Goal: Task Accomplishment & Management: Use online tool/utility

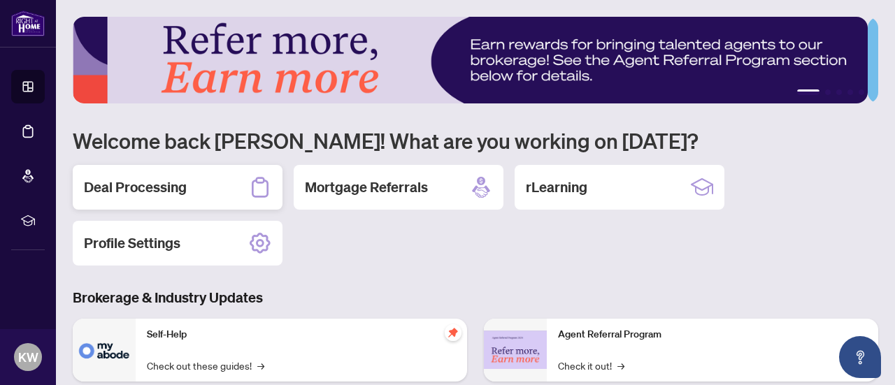
click at [227, 184] on div "Deal Processing" at bounding box center [178, 187] width 210 height 45
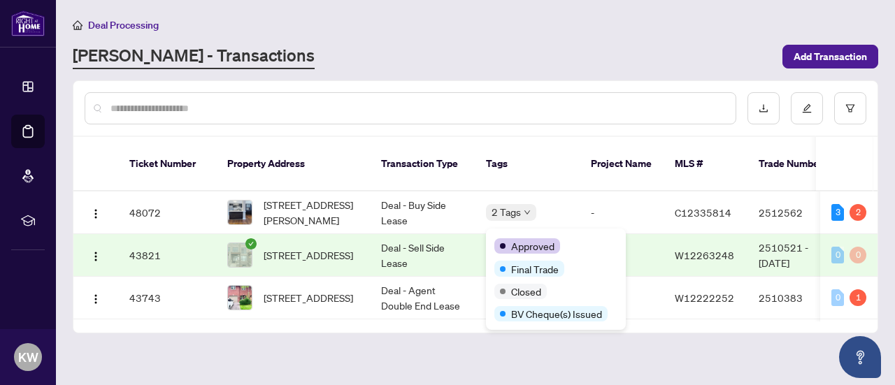
click at [496, 234] on div "Approved Final Trade Closed BV Cheque(s) Issued" at bounding box center [556, 279] width 140 height 101
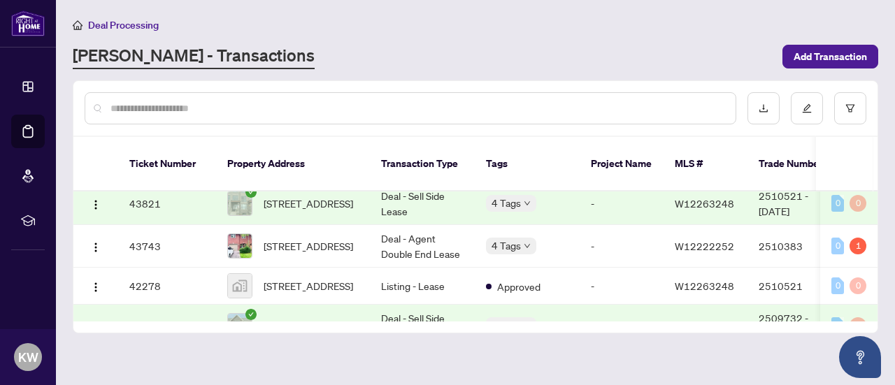
scroll to position [70, 0]
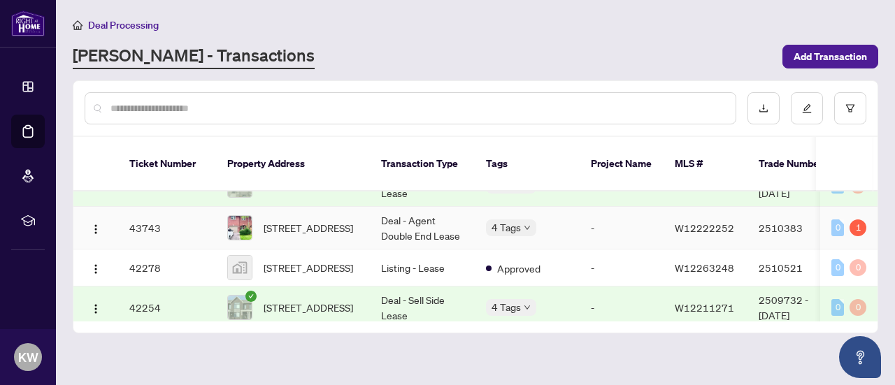
click at [487, 211] on body "Dashboard Deal Processing Mortgage Referrals rLearning KW [PERSON_NAME] [EMAIL_…" at bounding box center [447, 192] width 895 height 385
